Goal: Find specific page/section: Find specific page/section

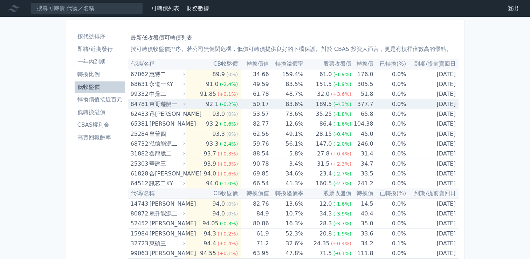
click at [170, 103] on div "東哥遊艇一" at bounding box center [166, 104] width 34 height 10
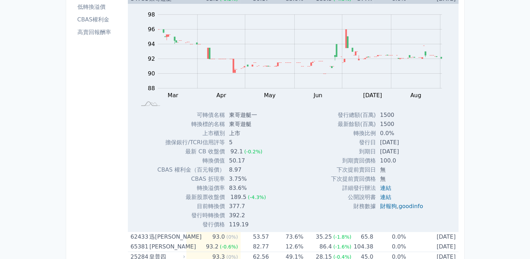
scroll to position [70, 0]
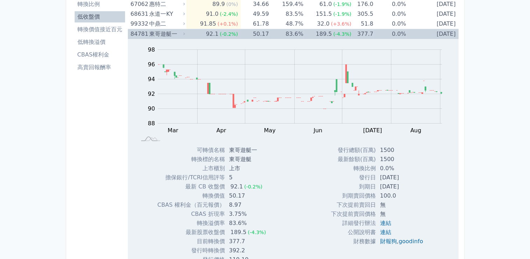
click at [162, 32] on div "東哥遊艇一" at bounding box center [166, 34] width 34 height 10
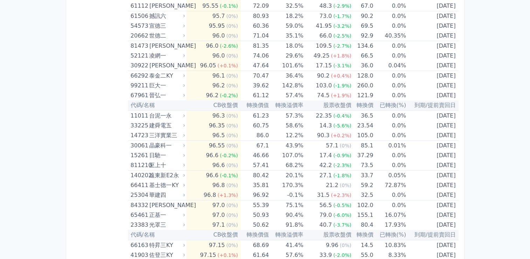
scroll to position [420, 0]
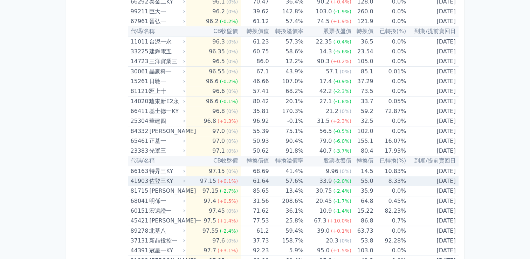
click at [159, 181] on div "佐登三KY" at bounding box center [166, 181] width 34 height 10
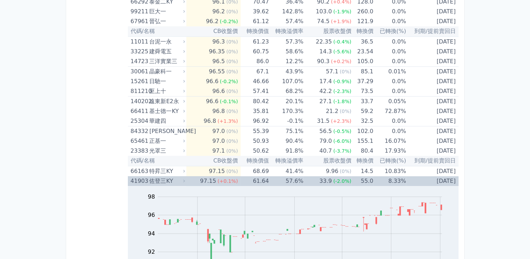
click at [156, 180] on div "佐登三KY" at bounding box center [166, 181] width 34 height 10
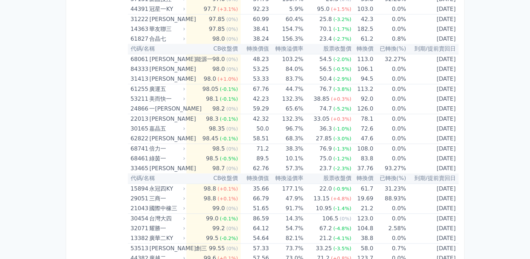
scroll to position [666, 0]
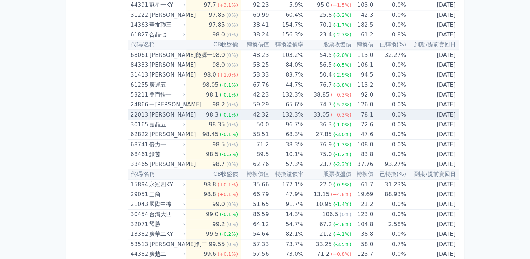
click at [161, 110] on div "[PERSON_NAME]" at bounding box center [166, 115] width 34 height 10
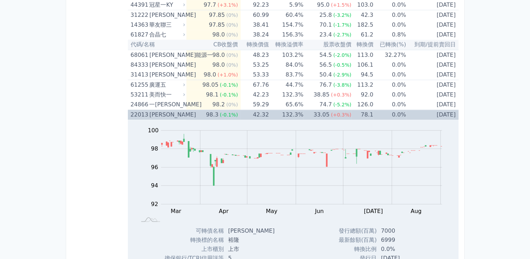
click at [160, 112] on div "[PERSON_NAME]" at bounding box center [166, 115] width 34 height 10
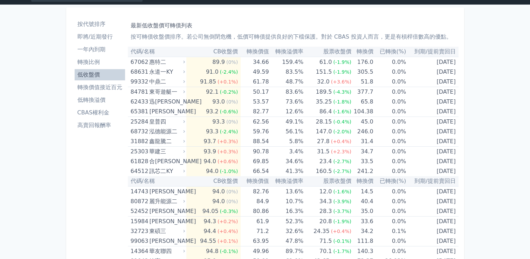
scroll to position [0, 0]
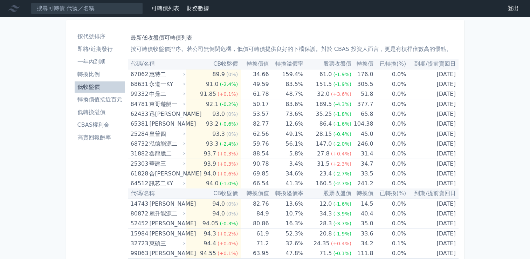
click at [90, 36] on li "按代號排序" at bounding box center [100, 36] width 50 height 8
